Goal: Check status: Check status

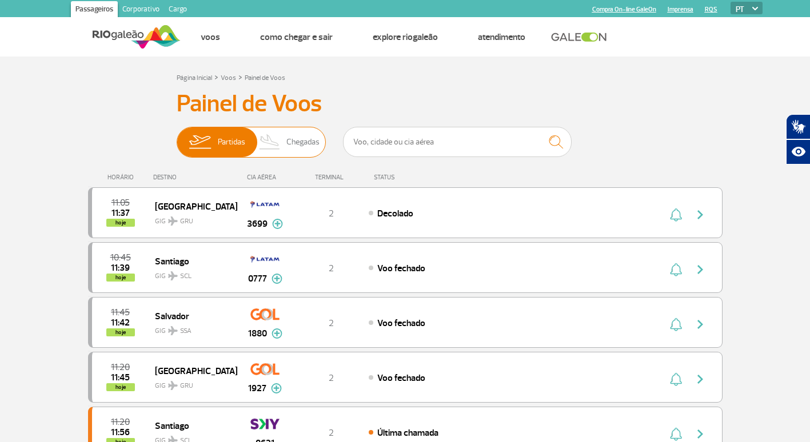
click at [283, 133] on img at bounding box center [270, 142] width 34 height 30
click at [177, 137] on input "Partidas Chegadas" at bounding box center [177, 137] width 0 height 0
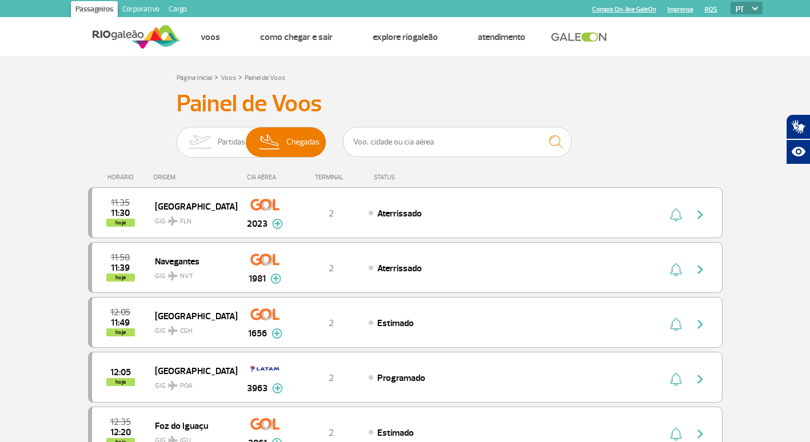
click at [459, 91] on h3 "Painel de Voos" at bounding box center [405, 104] width 457 height 29
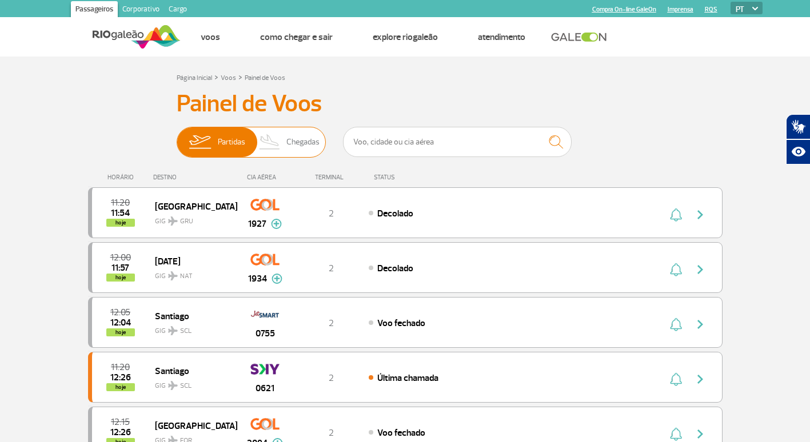
click at [290, 140] on span "Chegadas" at bounding box center [302, 142] width 33 height 30
click at [177, 137] on input "Partidas Chegadas" at bounding box center [177, 137] width 0 height 0
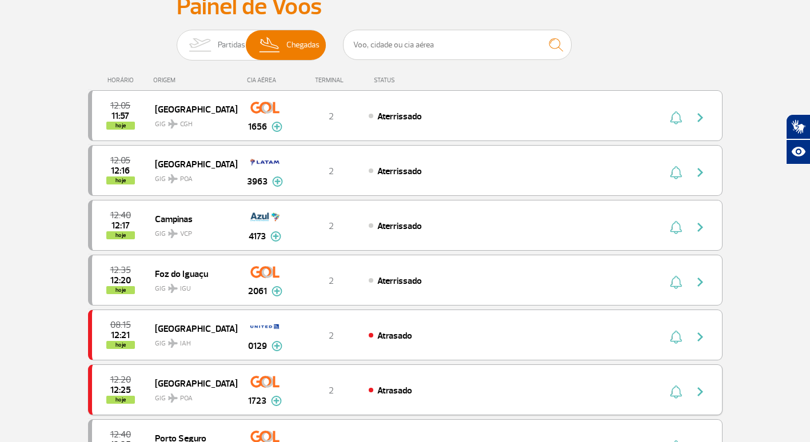
scroll to position [114, 0]
